Goal: Task Accomplishment & Management: Use online tool/utility

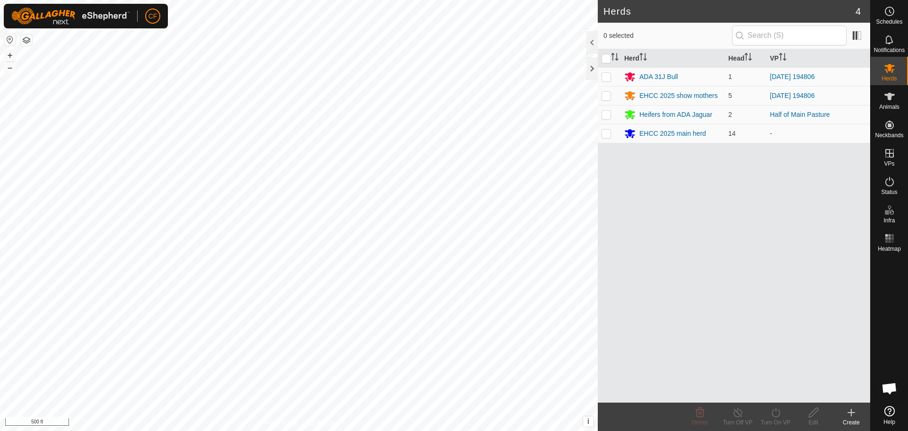
scroll to position [442, 0]
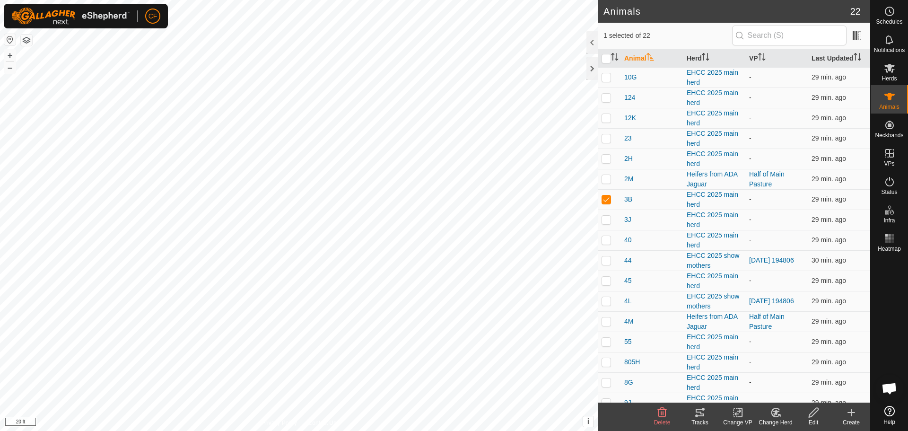
click at [697, 414] on icon at bounding box center [699, 412] width 11 height 11
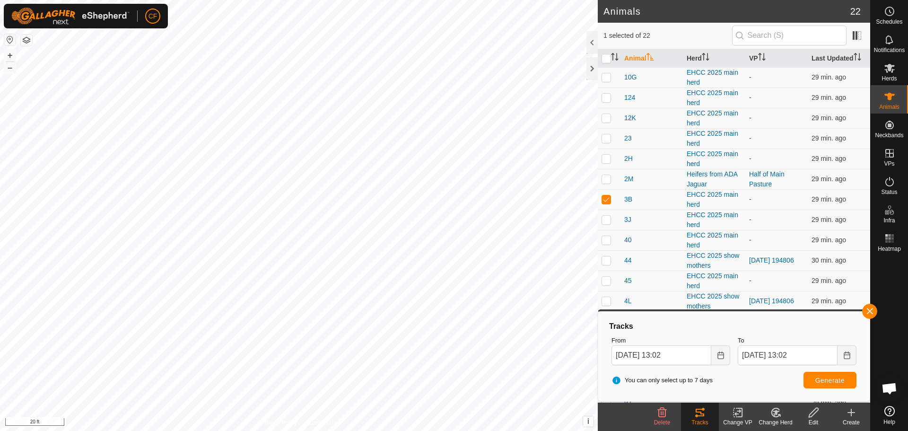
click at [743, 418] on icon at bounding box center [738, 412] width 12 height 11
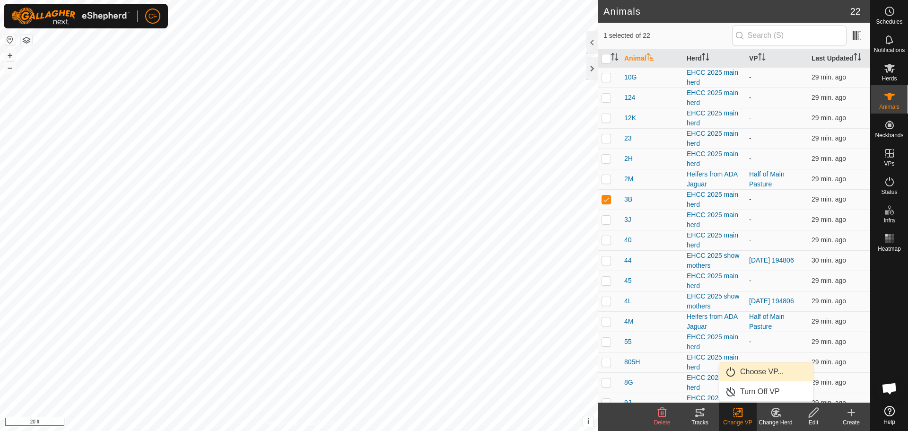
click at [774, 371] on link "Choose VP..." at bounding box center [766, 371] width 94 height 19
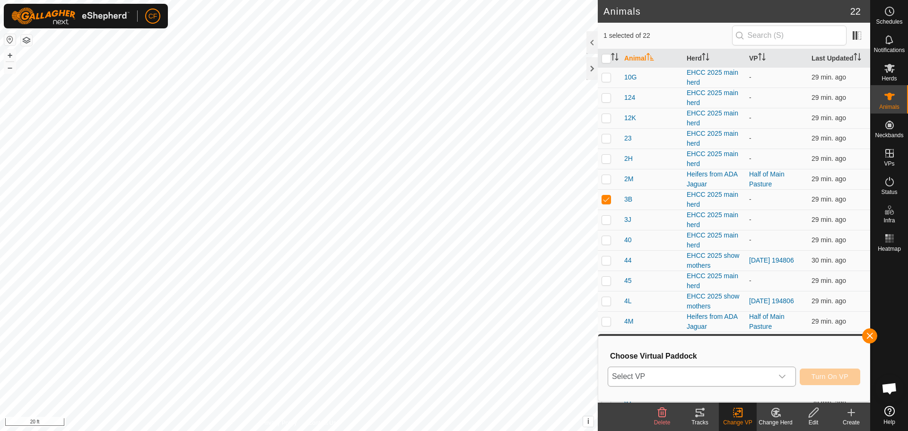
click at [787, 376] on div "dropdown trigger" at bounding box center [782, 376] width 19 height 19
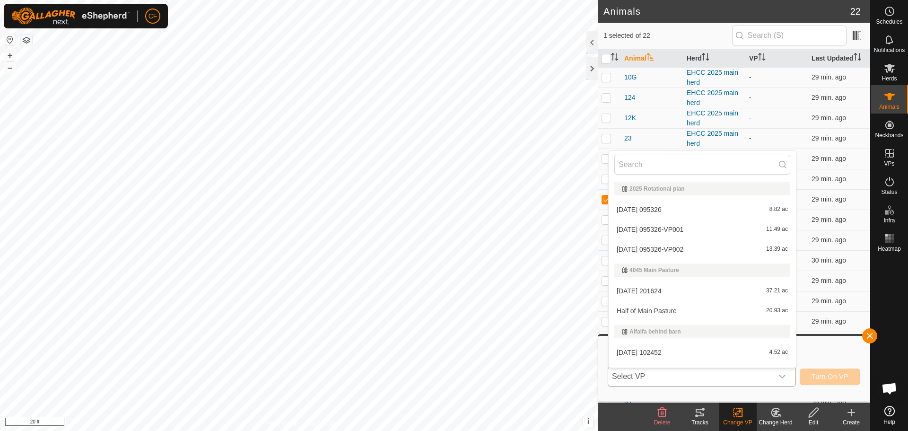
scroll to position [14, 0]
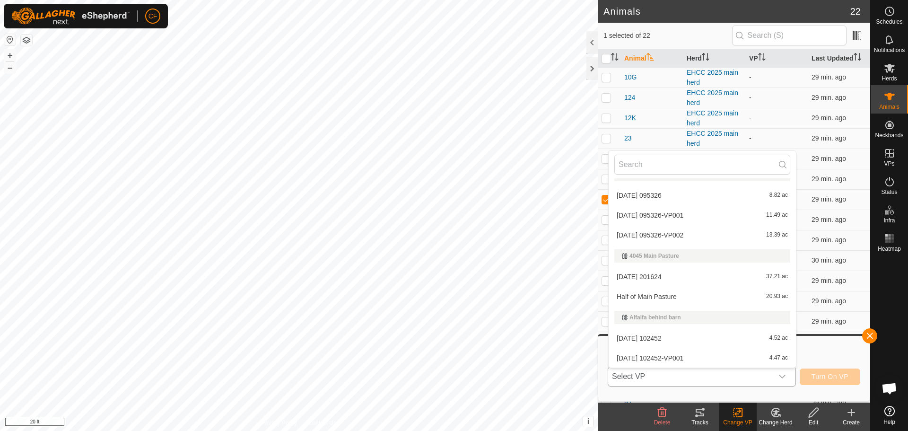
click at [633, 296] on li "Half of Main Pasture 20.93 ac" at bounding box center [702, 296] width 187 height 19
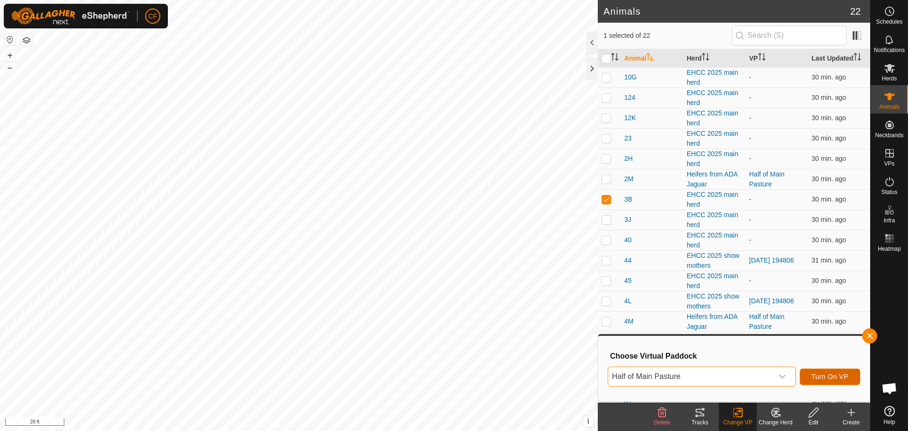
click at [830, 376] on span "Turn On VP" at bounding box center [829, 377] width 37 height 8
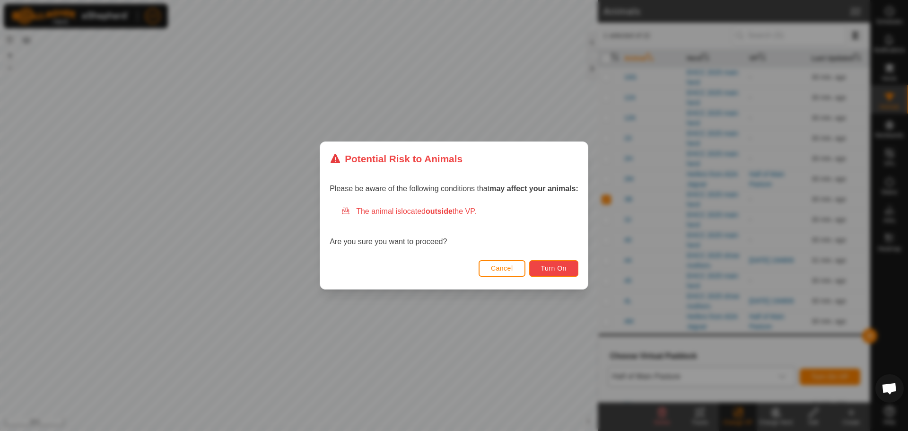
click at [560, 265] on span "Turn On" at bounding box center [554, 268] width 26 height 8
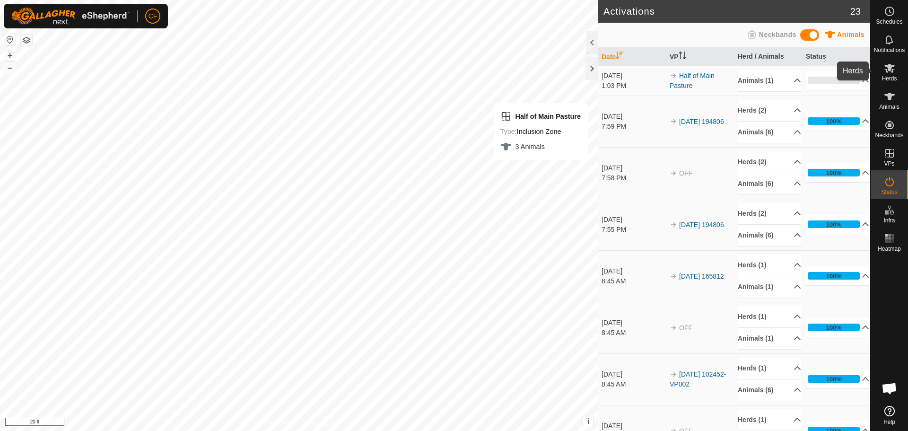
click at [896, 71] on es-mob-svg-icon at bounding box center [889, 68] width 17 height 15
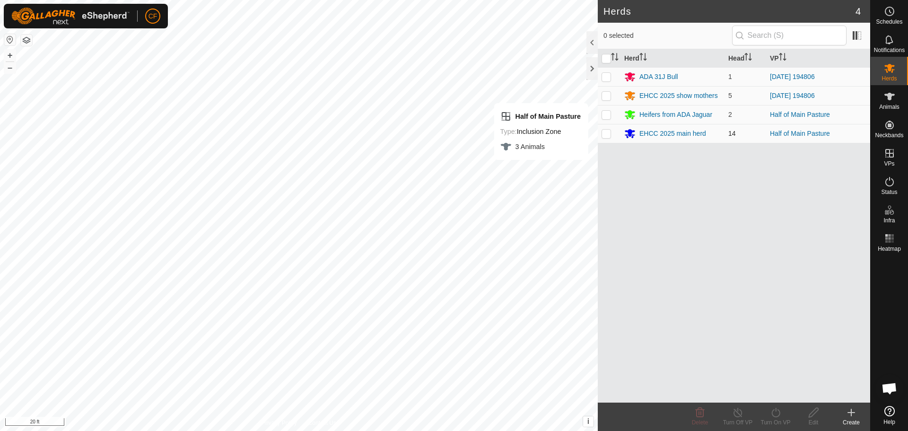
click at [609, 136] on p-checkbox at bounding box center [605, 134] width 9 height 8
checkbox input "true"
click at [777, 414] on icon at bounding box center [776, 412] width 12 height 11
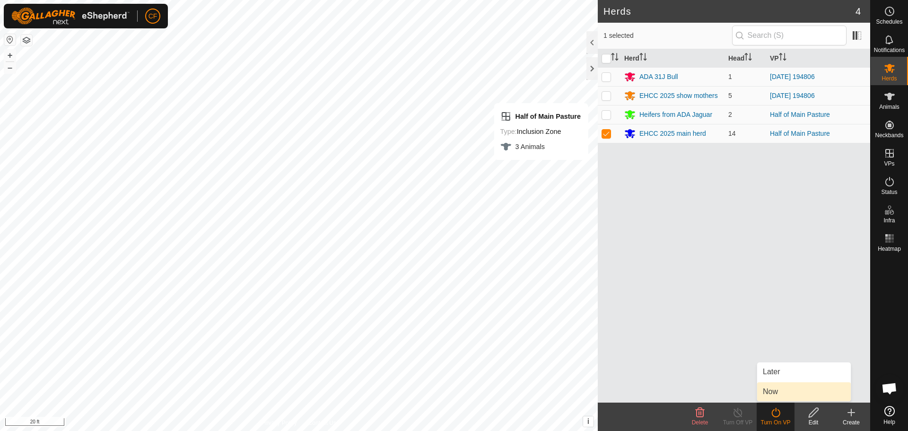
click at [781, 393] on link "Now" at bounding box center [804, 391] width 94 height 19
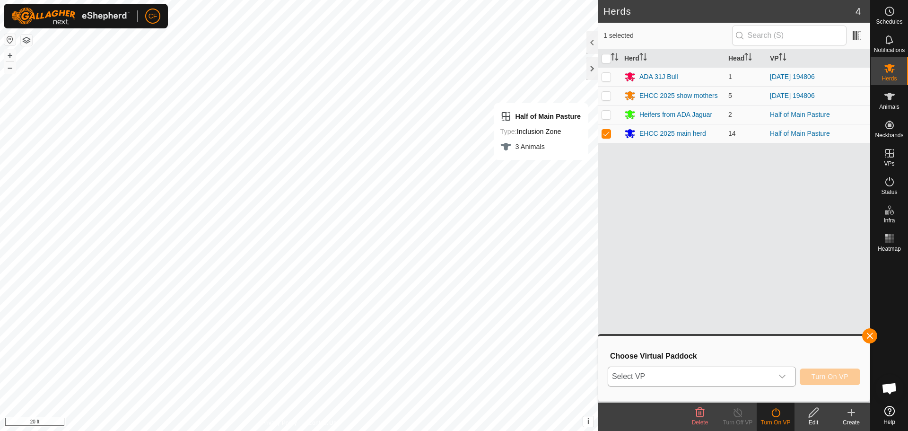
click at [785, 378] on icon "dropdown trigger" at bounding box center [782, 377] width 8 height 8
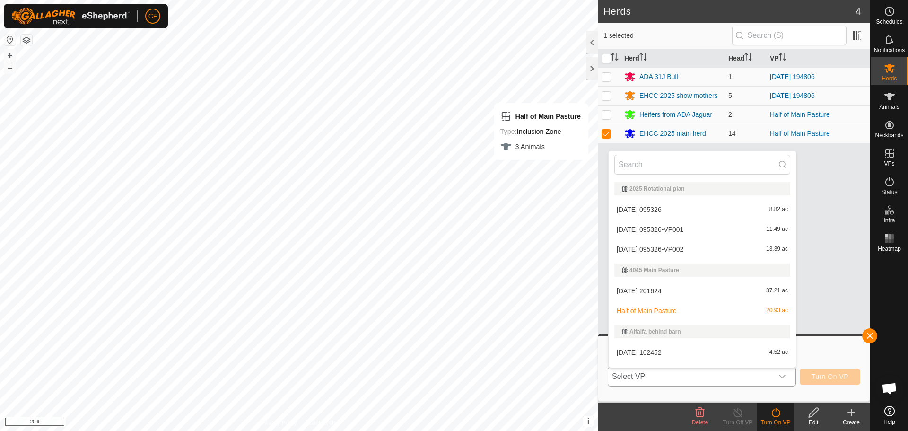
scroll to position [14, 0]
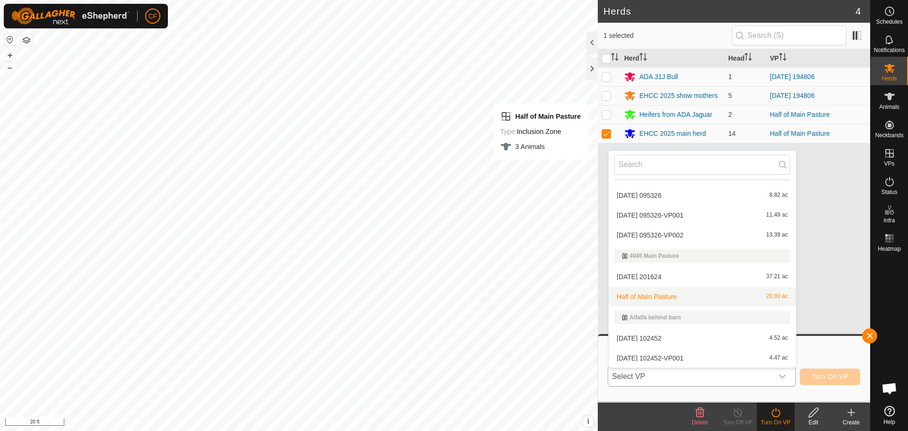
click at [634, 296] on li "Half of Main Pasture 20.93 ac" at bounding box center [702, 296] width 187 height 19
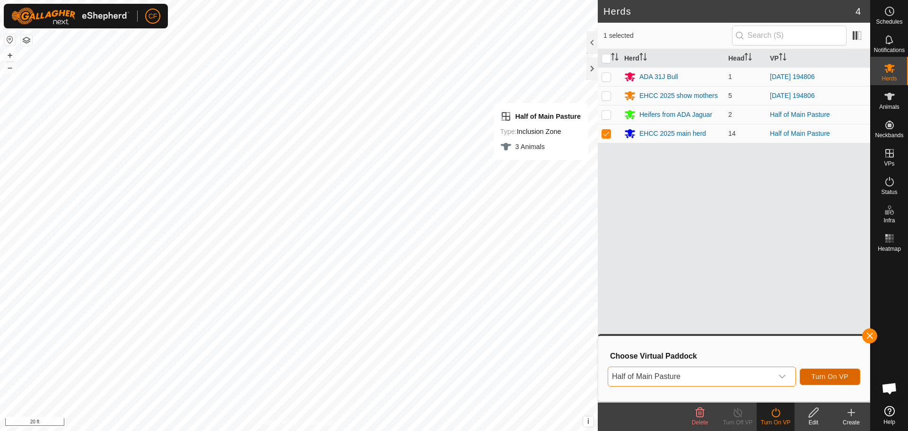
click at [832, 379] on span "Turn On VP" at bounding box center [829, 377] width 37 height 8
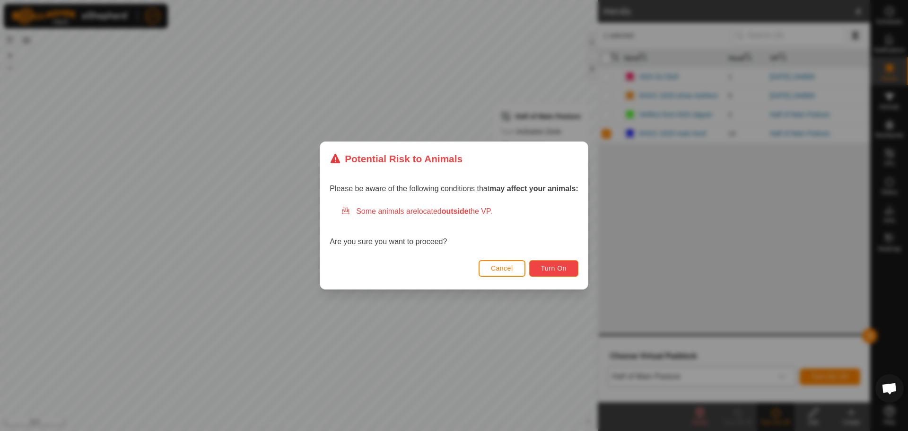
click at [563, 271] on span "Turn On" at bounding box center [554, 268] width 26 height 8
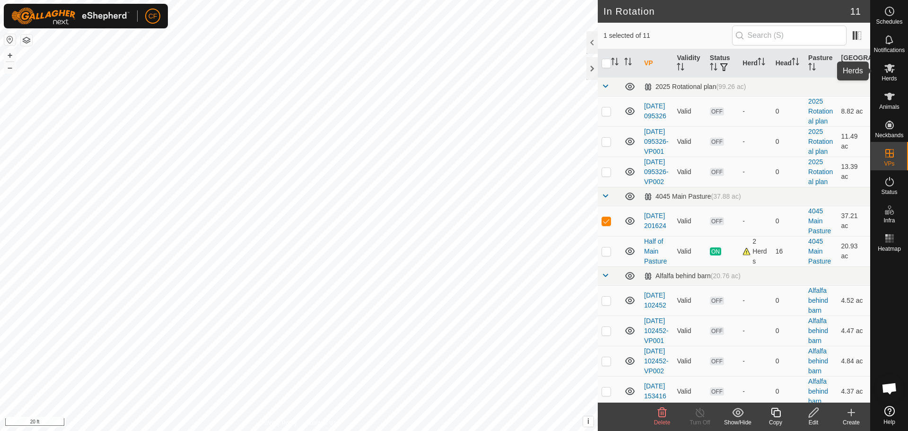
click at [886, 74] on es-mob-svg-icon at bounding box center [889, 68] width 17 height 15
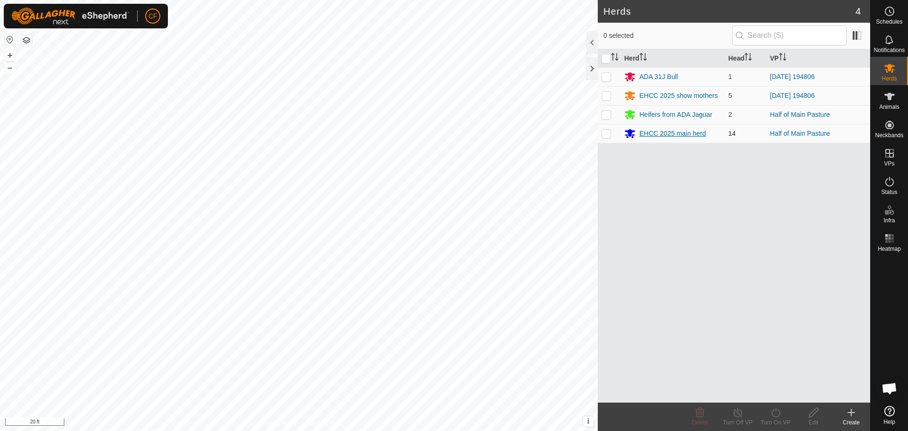
click at [656, 134] on div "EHCC 2025 main herd" at bounding box center [672, 134] width 67 height 10
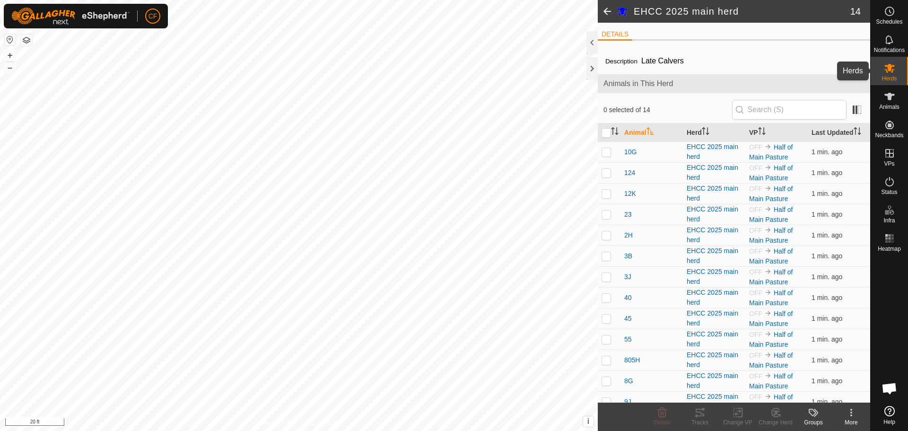
click at [898, 68] on div "Herds" at bounding box center [889, 71] width 37 height 28
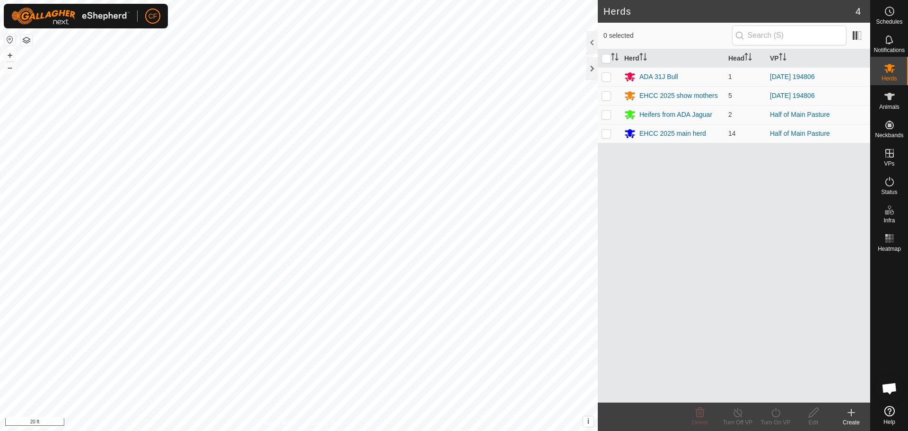
click at [895, 69] on es-mob-svg-icon at bounding box center [889, 68] width 17 height 15
click at [589, 69] on div at bounding box center [591, 68] width 11 height 23
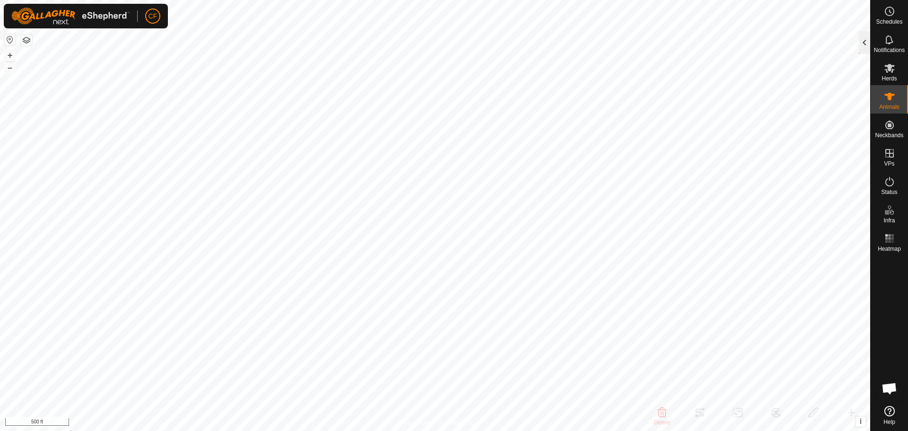
click at [862, 51] on div at bounding box center [864, 42] width 11 height 23
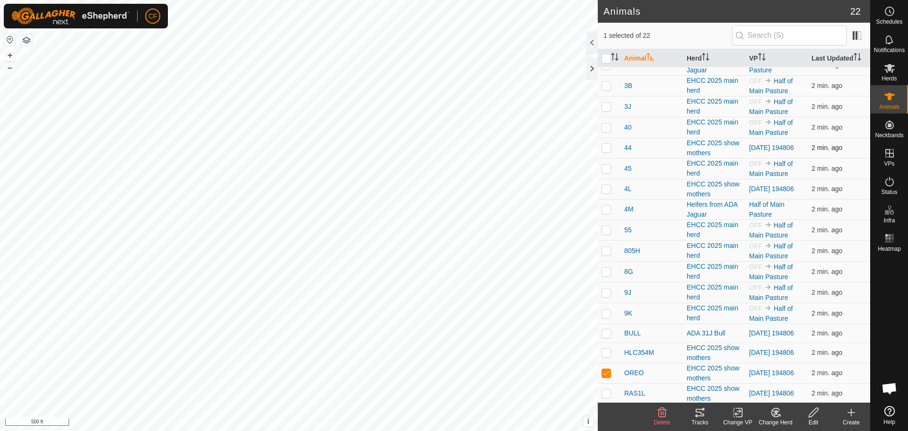
scroll to position [119, 0]
click at [700, 412] on icon at bounding box center [700, 413] width 9 height 8
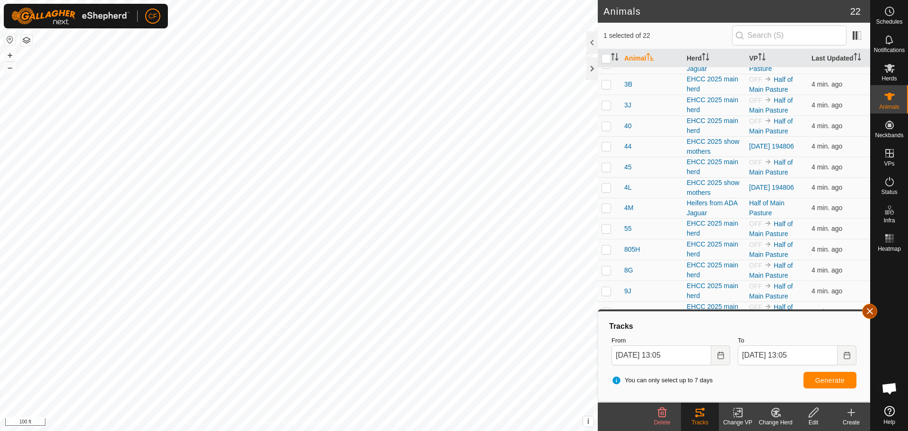
click at [869, 314] on button "button" at bounding box center [869, 311] width 15 height 15
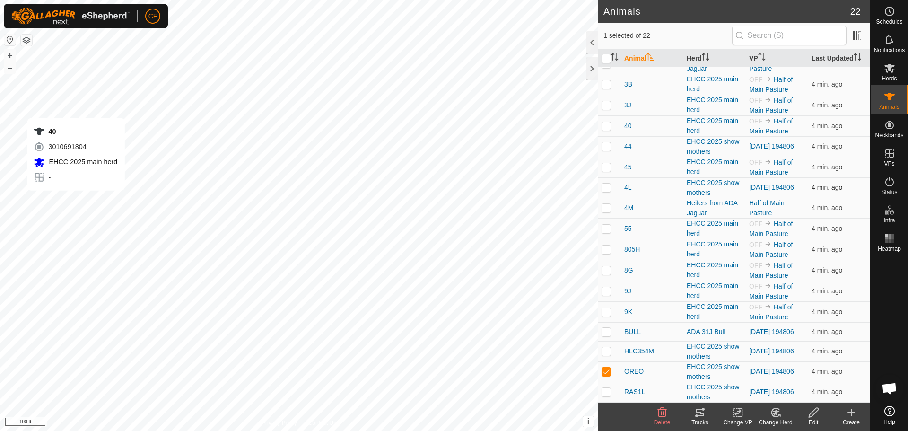
checkbox input "true"
checkbox input "false"
click at [699, 416] on icon at bounding box center [700, 413] width 9 height 8
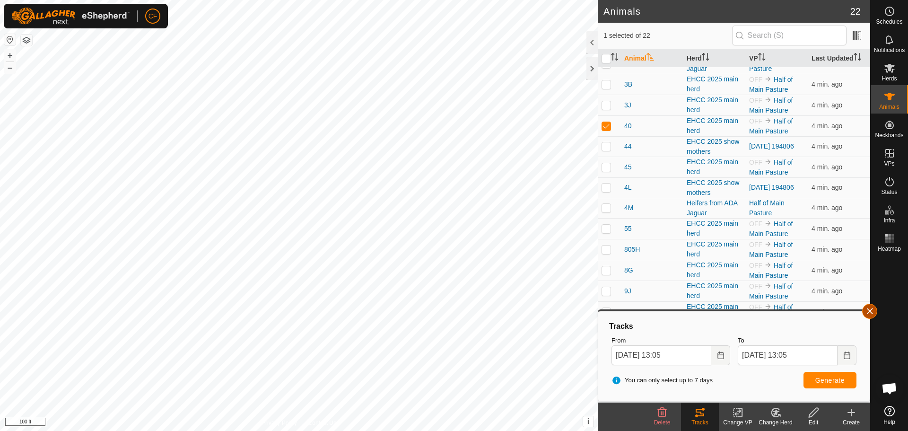
click at [870, 313] on button "button" at bounding box center [869, 311] width 15 height 15
